Goal: Task Accomplishment & Management: Manage account settings

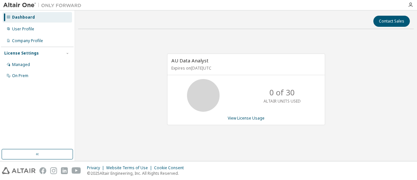
click at [108, 84] on div "AU Data Analyst Expires on July 23, 2026 UTC 0 of 30 ALTAIR UNITS USED View Lic…" at bounding box center [246, 92] width 336 height 117
click at [29, 29] on div "User Profile" at bounding box center [23, 28] width 22 height 5
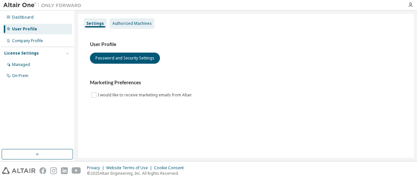
click at [129, 26] on div "Authorized Machines" at bounding box center [132, 23] width 45 height 10
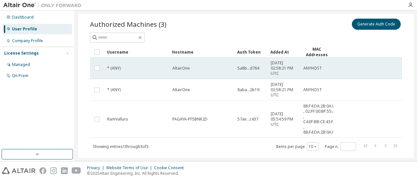
scroll to position [38, 0]
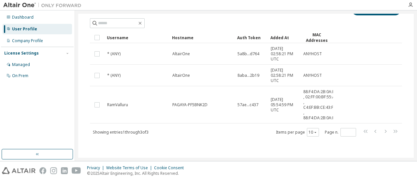
click at [31, 28] on div "User Profile" at bounding box center [24, 28] width 25 height 5
click at [28, 19] on div "Dashboard" at bounding box center [23, 17] width 22 height 5
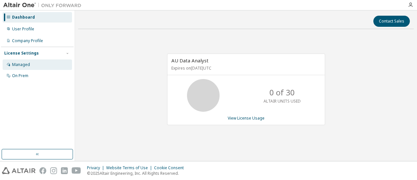
click at [35, 64] on div "Managed" at bounding box center [37, 64] width 69 height 10
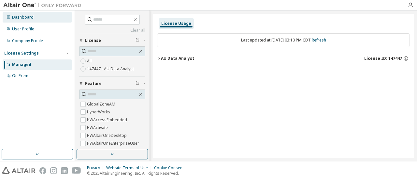
click at [25, 22] on div "Dashboard" at bounding box center [37, 17] width 69 height 10
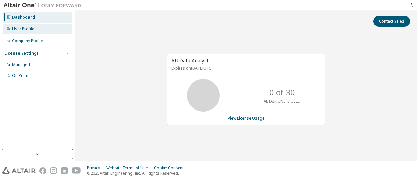
click at [25, 28] on div "User Profile" at bounding box center [23, 28] width 22 height 5
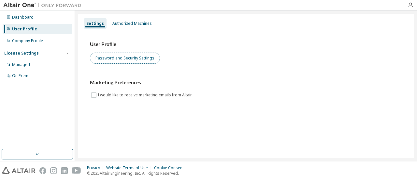
click at [126, 56] on button "Password and Security Settings" at bounding box center [125, 57] width 70 height 11
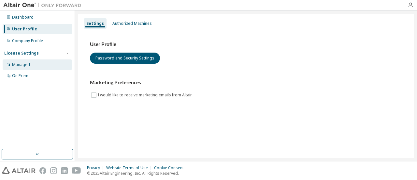
click at [22, 65] on div "Managed" at bounding box center [21, 64] width 18 height 5
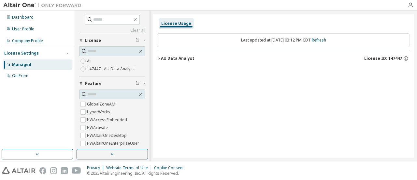
click at [96, 41] on span "License" at bounding box center [93, 40] width 16 height 5
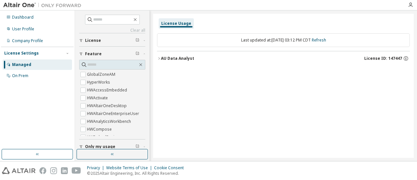
click at [96, 41] on span "License" at bounding box center [93, 40] width 16 height 5
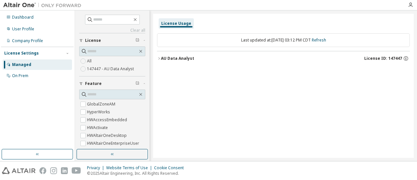
scroll to position [5, 0]
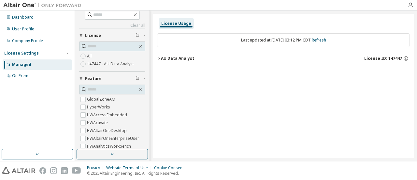
click at [162, 58] on div "AU Data Analyst" at bounding box center [177, 58] width 33 height 5
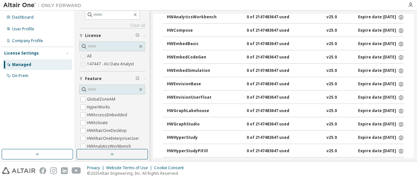
scroll to position [0, 0]
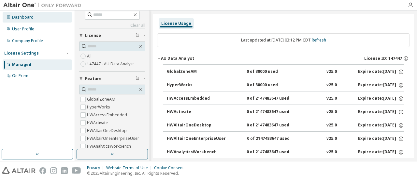
click at [27, 22] on div "Dashboard" at bounding box center [37, 17] width 69 height 10
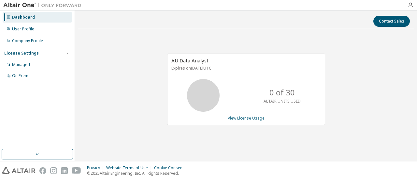
click at [249, 115] on link "View License Usage" at bounding box center [246, 118] width 37 height 6
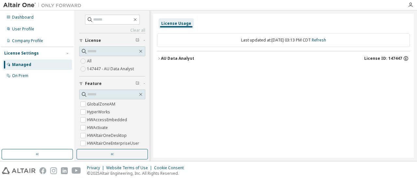
click at [406, 57] on icon "button" at bounding box center [406, 57] width 1 height 1
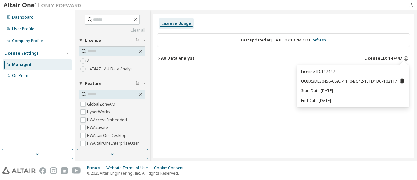
click at [406, 57] on icon "button" at bounding box center [406, 57] width 1 height 1
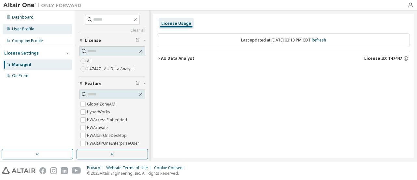
click at [32, 28] on div "User Profile" at bounding box center [23, 28] width 22 height 5
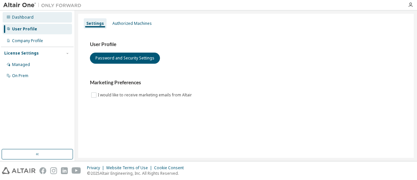
click at [25, 19] on div "Dashboard" at bounding box center [23, 17] width 22 height 5
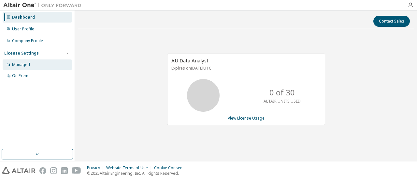
click at [25, 62] on div "Managed" at bounding box center [21, 64] width 18 height 5
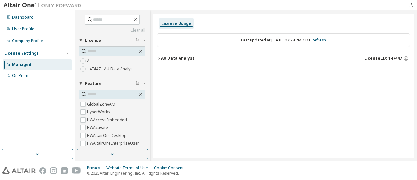
click at [112, 68] on label "147447 - AU Data Analyst" at bounding box center [111, 69] width 48 height 8
click at [406, 58] on icon "button" at bounding box center [406, 59] width 1 height 2
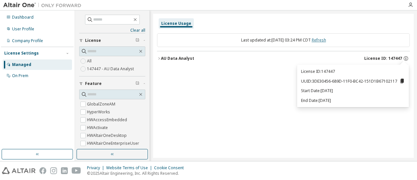
click at [326, 39] on link "Refresh" at bounding box center [319, 40] width 14 height 6
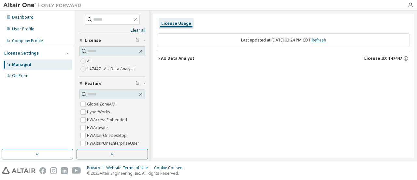
click at [326, 40] on link "Refresh" at bounding box center [319, 40] width 14 height 6
click at [404, 58] on icon "button" at bounding box center [406, 58] width 6 height 6
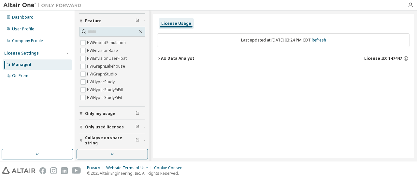
scroll to position [79, 0]
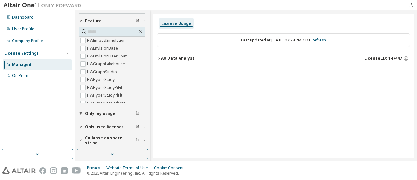
click at [136, 111] on icon "button" at bounding box center [138, 113] width 4 height 4
click at [121, 114] on div "Only my usage" at bounding box center [114, 113] width 58 height 5
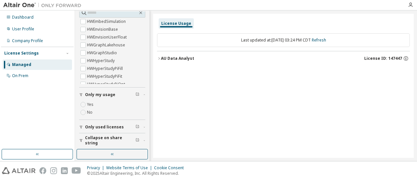
click at [100, 96] on span "Only my usage" at bounding box center [100, 94] width 30 height 5
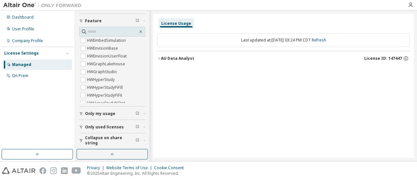
click at [118, 127] on span "Only used licenses" at bounding box center [104, 126] width 39 height 5
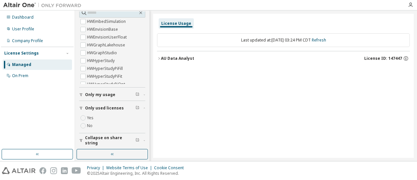
click at [108, 105] on span "Only used licenses" at bounding box center [104, 107] width 39 height 5
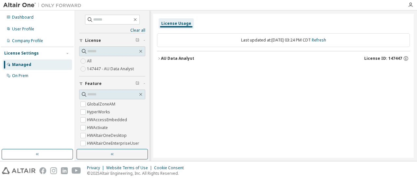
scroll to position [0, 0]
click at [35, 74] on div "On Prem" at bounding box center [37, 75] width 69 height 10
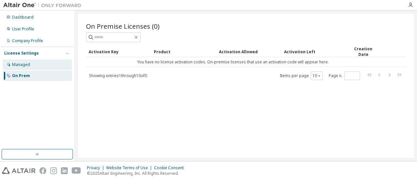
click at [34, 67] on div "Managed" at bounding box center [37, 64] width 69 height 10
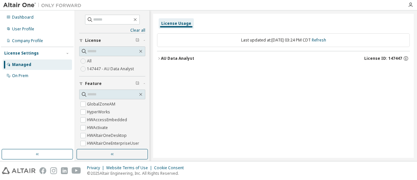
click at [180, 61] on button "AU Data Analyst License ID: 147447" at bounding box center [283, 58] width 253 height 14
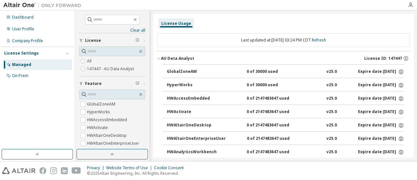
click at [113, 70] on label "147447 - AU Data Analyst" at bounding box center [111, 69] width 48 height 8
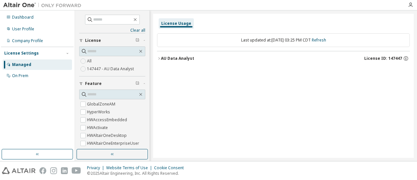
click at [159, 57] on icon "button" at bounding box center [159, 58] width 4 height 4
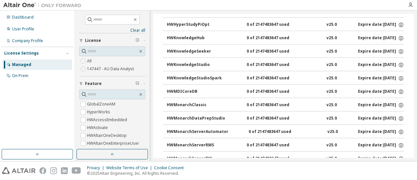
scroll to position [235, 0]
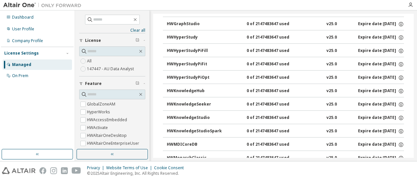
click at [207, 115] on div "HWKnowledgeStudio" at bounding box center [196, 118] width 59 height 6
click at [205, 115] on div "HWKnowledgeStudio" at bounding box center [196, 118] width 59 height 6
click at [398, 115] on icon "button" at bounding box center [401, 118] width 6 height 6
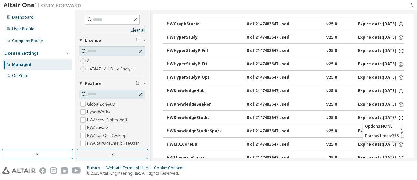
click at [398, 115] on icon "button" at bounding box center [401, 118] width 6 height 6
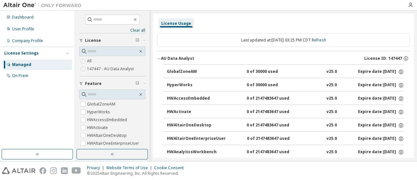
scroll to position [0, 0]
click at [159, 58] on icon "button" at bounding box center [159, 58] width 2 height 1
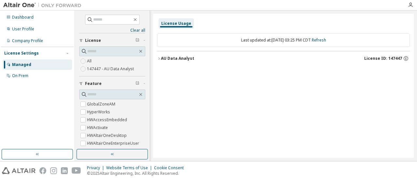
click at [21, 3] on img at bounding box center [43, 5] width 81 height 7
click at [23, 16] on div "Dashboard" at bounding box center [23, 17] width 22 height 5
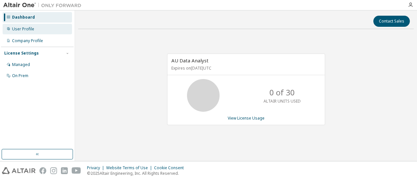
click at [27, 28] on div "User Profile" at bounding box center [23, 28] width 22 height 5
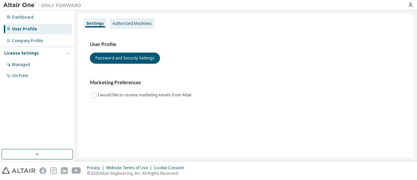
click at [129, 26] on div "Authorized Machines" at bounding box center [131, 23] width 39 height 5
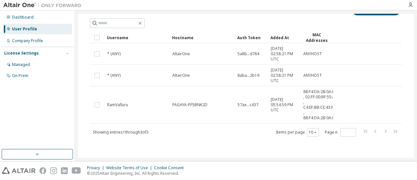
scroll to position [38, 0]
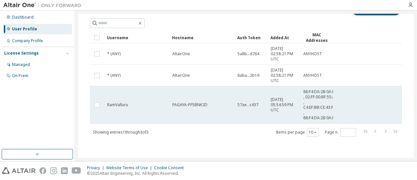
click at [250, 105] on td "57ae...c437" at bounding box center [251, 104] width 33 height 37
click at [250, 103] on span "57ae...c437" at bounding box center [248, 104] width 21 height 5
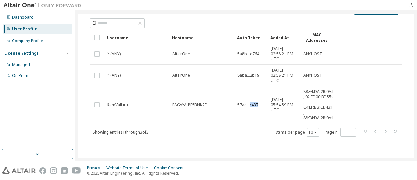
click at [250, 103] on span "57ae...c437" at bounding box center [248, 104] width 21 height 5
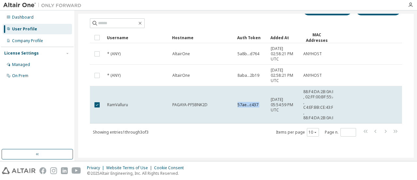
click at [250, 103] on span "57ae...c437" at bounding box center [248, 104] width 21 height 5
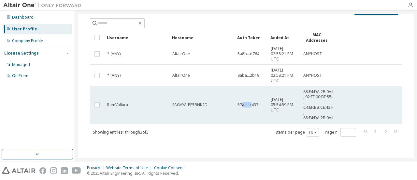
drag, startPoint x: 252, startPoint y: 101, endPoint x: 241, endPoint y: 104, distance: 12.1
click at [241, 104] on span "57ae...c437" at bounding box center [248, 104] width 21 height 5
click at [322, 102] on span "88:F4:DA:2B:0A:ED , 02:FF:00:BF:55:A3 , C4:EF:BB:CE:43:F6 , 88:F4:DA:2B:0A:F1" at bounding box center [320, 104] width 34 height 31
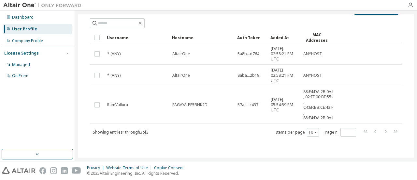
click at [322, 101] on span "88:F4:DA:2B:0A:ED , 02:FF:00:BF:55:A3 , C4:EF:BB:CE:43:F6 , 88:F4:DA:2B:0A:F1" at bounding box center [320, 104] width 34 height 31
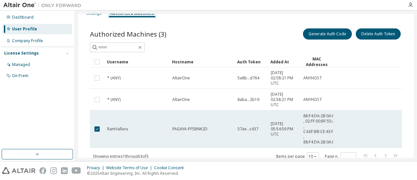
scroll to position [0, 0]
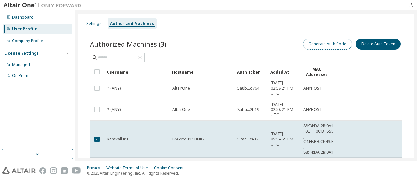
click at [338, 45] on button "Generate Auth Code" at bounding box center [327, 43] width 49 height 11
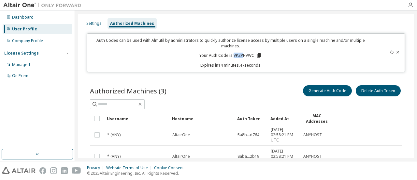
drag, startPoint x: 232, startPoint y: 54, endPoint x: 243, endPoint y: 55, distance: 10.1
click at [243, 55] on p "Your Auth Code is: VPZPHVWC" at bounding box center [230, 55] width 63 height 6
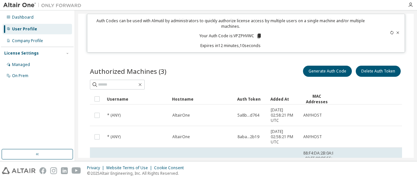
scroll to position [52, 0]
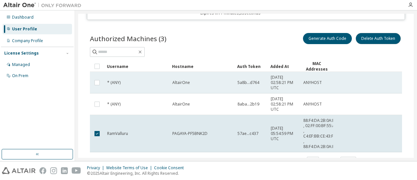
drag, startPoint x: 374, startPoint y: 37, endPoint x: 373, endPoint y: 73, distance: 35.2
click at [373, 73] on div "Authorized Machines (3) Generate Auth Code Delete Auth Token Clear Load Save Sa…" at bounding box center [246, 99] width 312 height 134
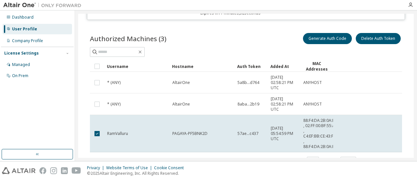
click at [267, 34] on div "Generate Auth Code Delete Auth Token" at bounding box center [324, 39] width 156 height 14
drag, startPoint x: 374, startPoint y: 38, endPoint x: 371, endPoint y: 63, distance: 24.9
click at [373, 65] on div "Authorized Machines (3) Generate Auth Code Delete Auth Token Clear Load Save Sa…" at bounding box center [246, 99] width 312 height 134
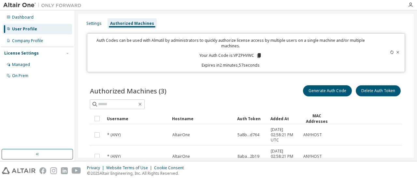
scroll to position [0, 0]
click at [26, 30] on div "User Profile" at bounding box center [24, 28] width 25 height 5
click at [103, 25] on div "Settings" at bounding box center [94, 23] width 21 height 10
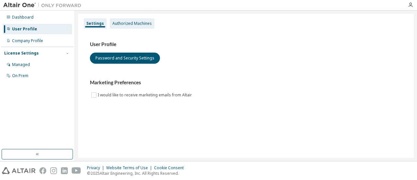
click at [124, 25] on div "Authorized Machines" at bounding box center [131, 23] width 39 height 5
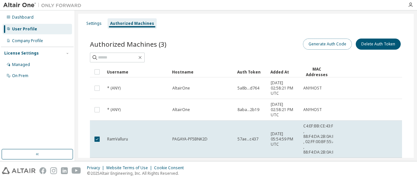
click at [328, 47] on button "Generate Auth Code" at bounding box center [327, 43] width 49 height 11
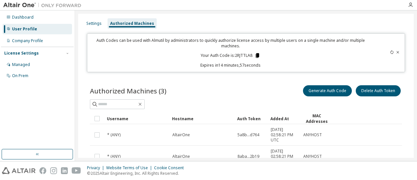
click at [256, 55] on icon at bounding box center [258, 55] width 4 height 5
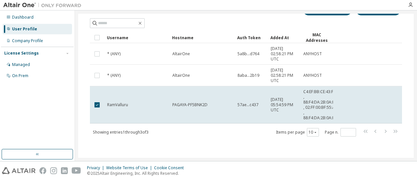
scroll to position [19, 0]
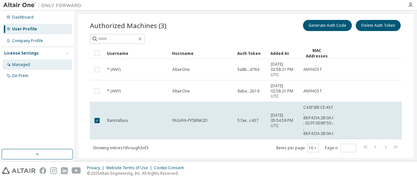
click at [23, 66] on div "Managed" at bounding box center [21, 64] width 18 height 5
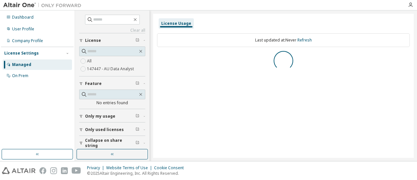
click at [123, 69] on label "147447 - AU Data Analyst" at bounding box center [111, 69] width 48 height 8
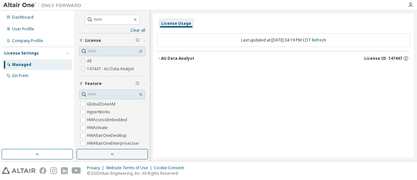
click at [7, 3] on img at bounding box center [43, 5] width 81 height 7
click at [409, 4] on icon "button" at bounding box center [410, 4] width 5 height 5
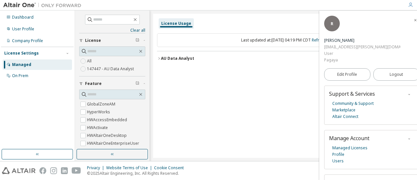
click at [243, 31] on div "Last updated at: Mon 2025-09-08 04:19 PM CDT Refresh AU Data Analyst License ID…" at bounding box center [283, 49] width 253 height 40
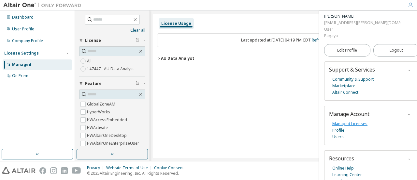
click at [344, 120] on link "Managed Licenses" at bounding box center [349, 123] width 35 height 7
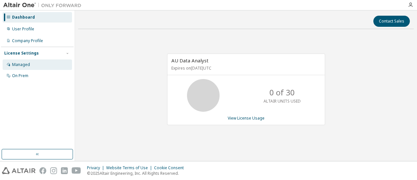
click at [20, 67] on div "Managed" at bounding box center [37, 64] width 69 height 10
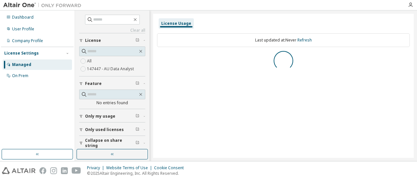
click at [114, 70] on label "147447 - AU Data Analyst" at bounding box center [111, 69] width 48 height 8
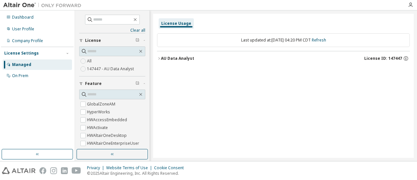
click at [33, 64] on div "Managed" at bounding box center [37, 64] width 69 height 10
click at [25, 75] on div "On Prem" at bounding box center [20, 75] width 16 height 5
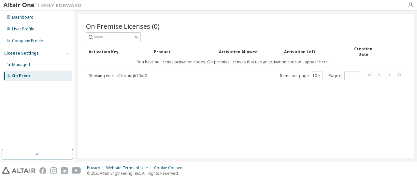
click at [22, 52] on div "License Settings" at bounding box center [21, 53] width 35 height 5
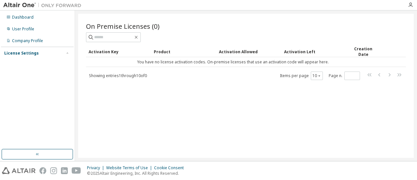
click at [22, 52] on div "License Settings" at bounding box center [21, 53] width 35 height 5
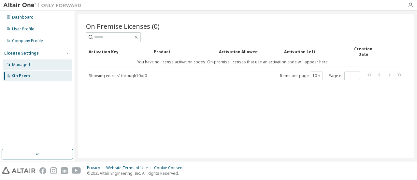
click at [21, 64] on div "Managed" at bounding box center [21, 64] width 18 height 5
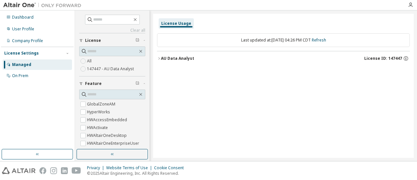
click at [167, 24] on div "License Usage" at bounding box center [176, 23] width 30 height 5
click at [169, 25] on div "License Usage" at bounding box center [176, 23] width 30 height 5
click at [171, 57] on div "AU Data Analyst" at bounding box center [177, 58] width 33 height 5
click at [185, 60] on div "AU Data Analyst" at bounding box center [177, 58] width 33 height 5
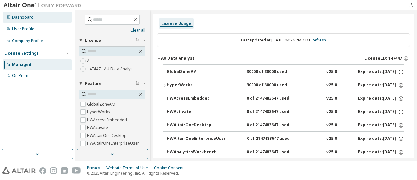
click at [25, 17] on div "Dashboard" at bounding box center [23, 17] width 22 height 5
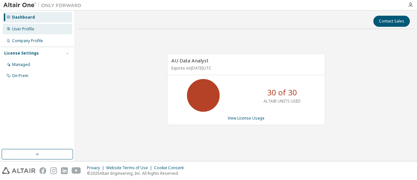
click at [20, 30] on div "User Profile" at bounding box center [23, 28] width 22 height 5
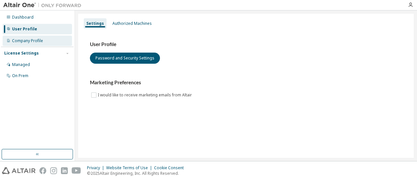
click at [24, 39] on div "Company Profile" at bounding box center [27, 40] width 31 height 5
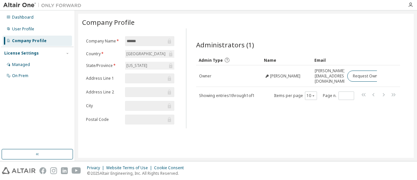
click at [25, 52] on div "License Settings" at bounding box center [21, 53] width 35 height 5
click at [23, 55] on div "License Settings" at bounding box center [21, 53] width 35 height 5
click at [24, 21] on div "Dashboard" at bounding box center [37, 17] width 69 height 10
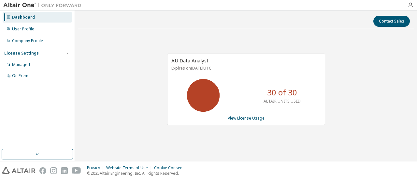
click at [144, 94] on div "AU Data Analyst Expires on [DATE] UTC 30 of 30 ALTAIR UNITS USED View License U…" at bounding box center [246, 92] width 336 height 117
